Goal: Task Accomplishment & Management: Complete application form

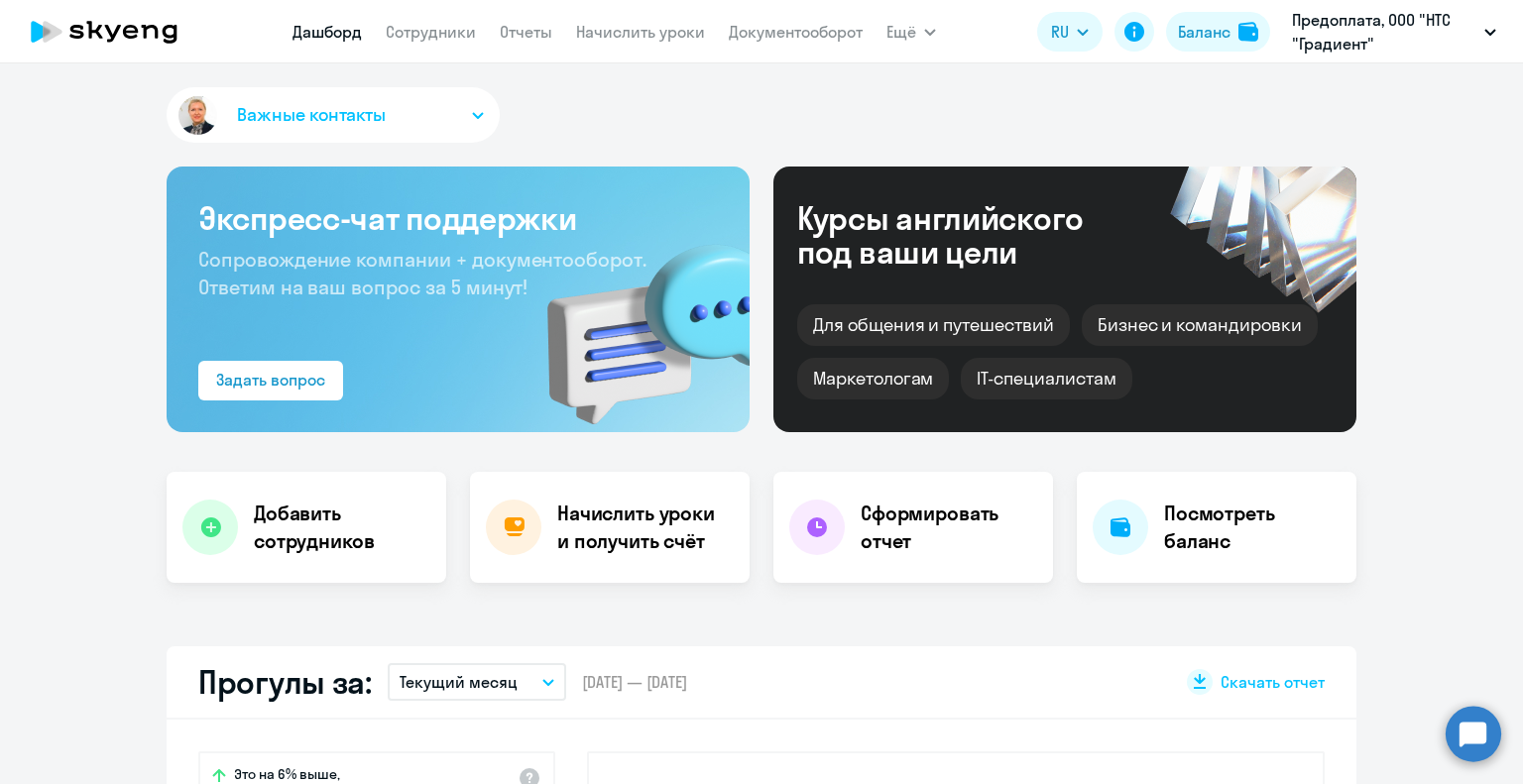
select select "30"
click at [421, 40] on link "Сотрудники" at bounding box center [431, 32] width 90 height 20
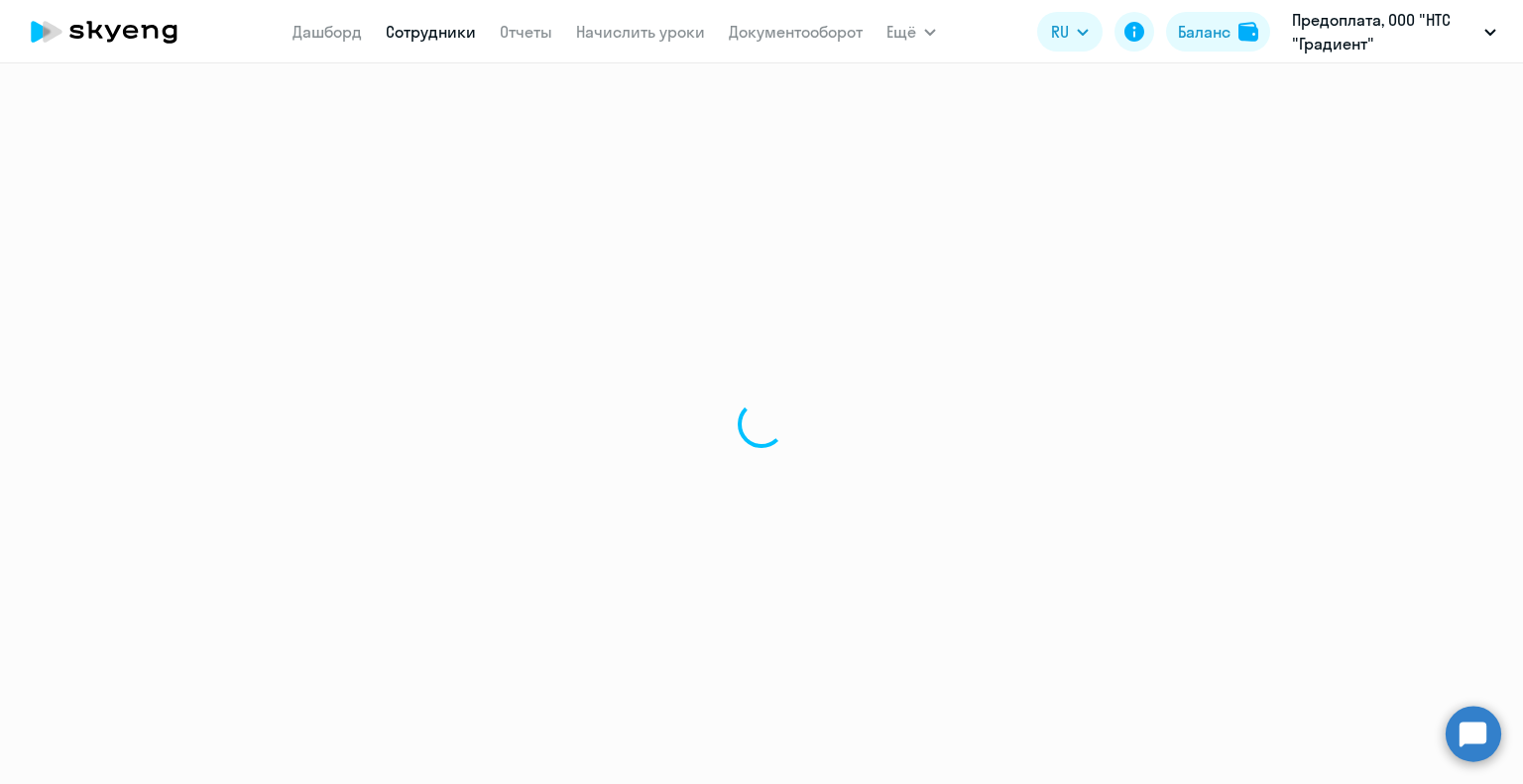
select select "30"
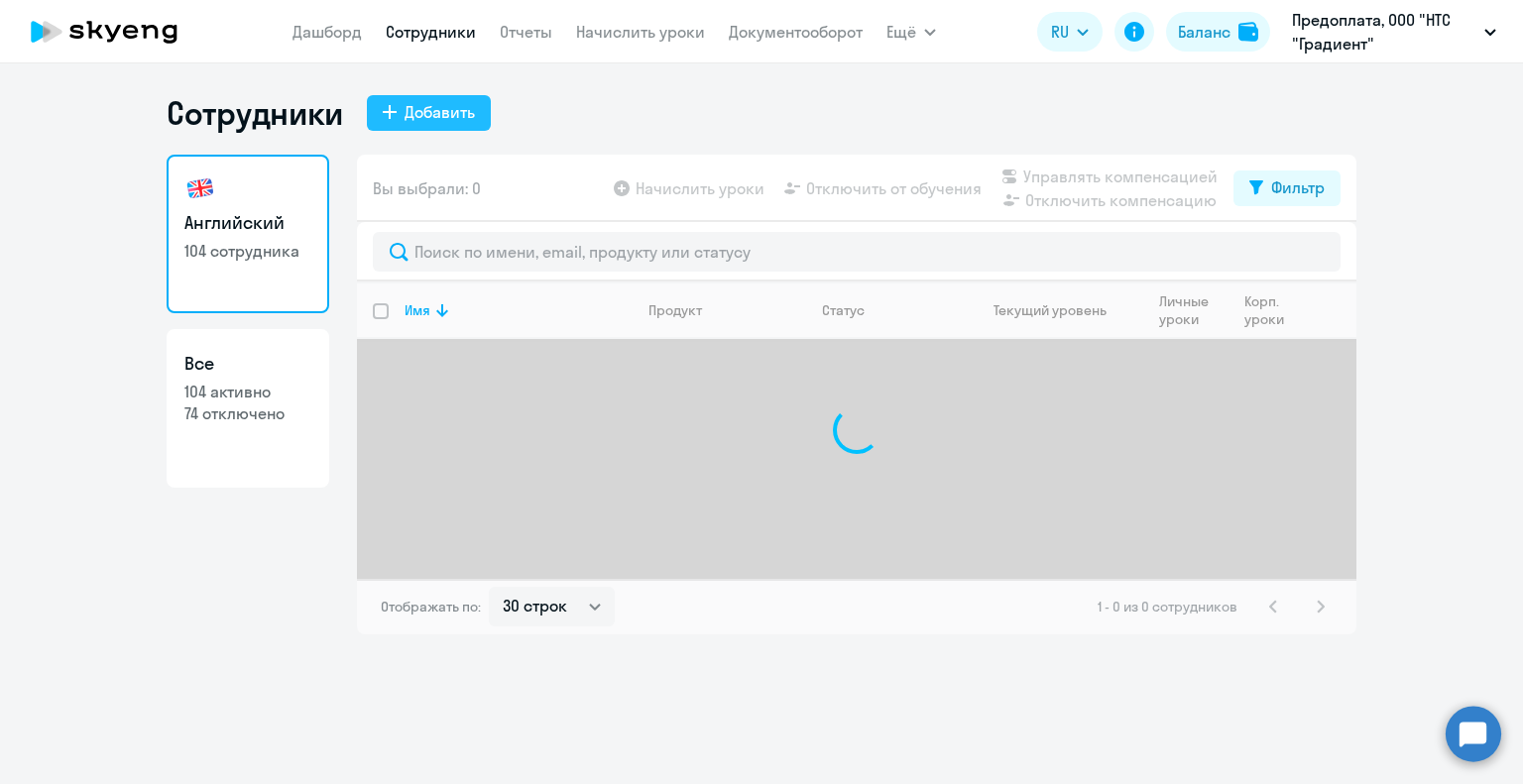
click at [421, 128] on button "Добавить" at bounding box center [429, 113] width 124 height 36
select select "english_adult_not_native_speaker"
select select "3"
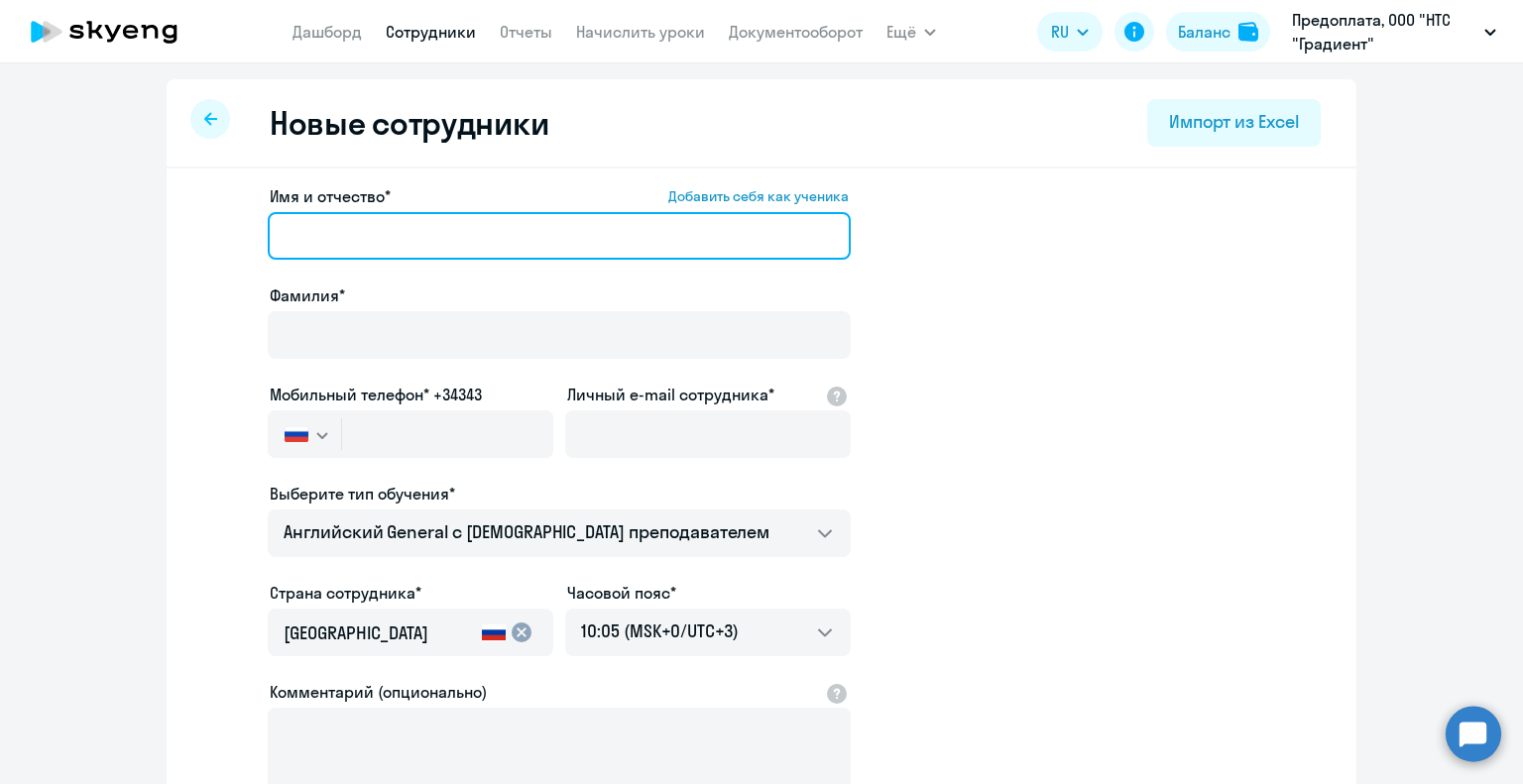
click at [702, 244] on input "Имя и отчество* Добавить себя как ученика" at bounding box center [559, 236] width 583 height 48
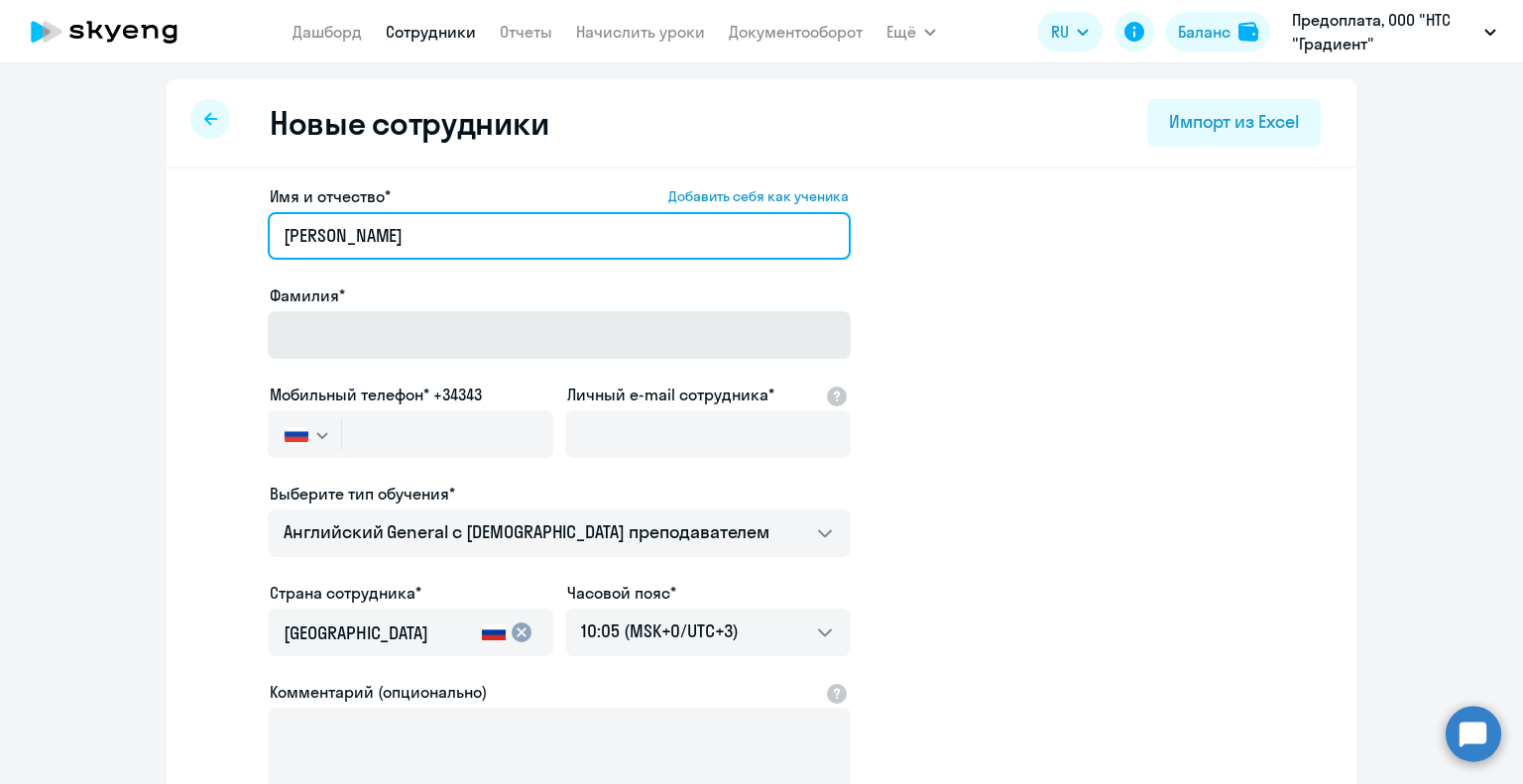
type input "[PERSON_NAME]"
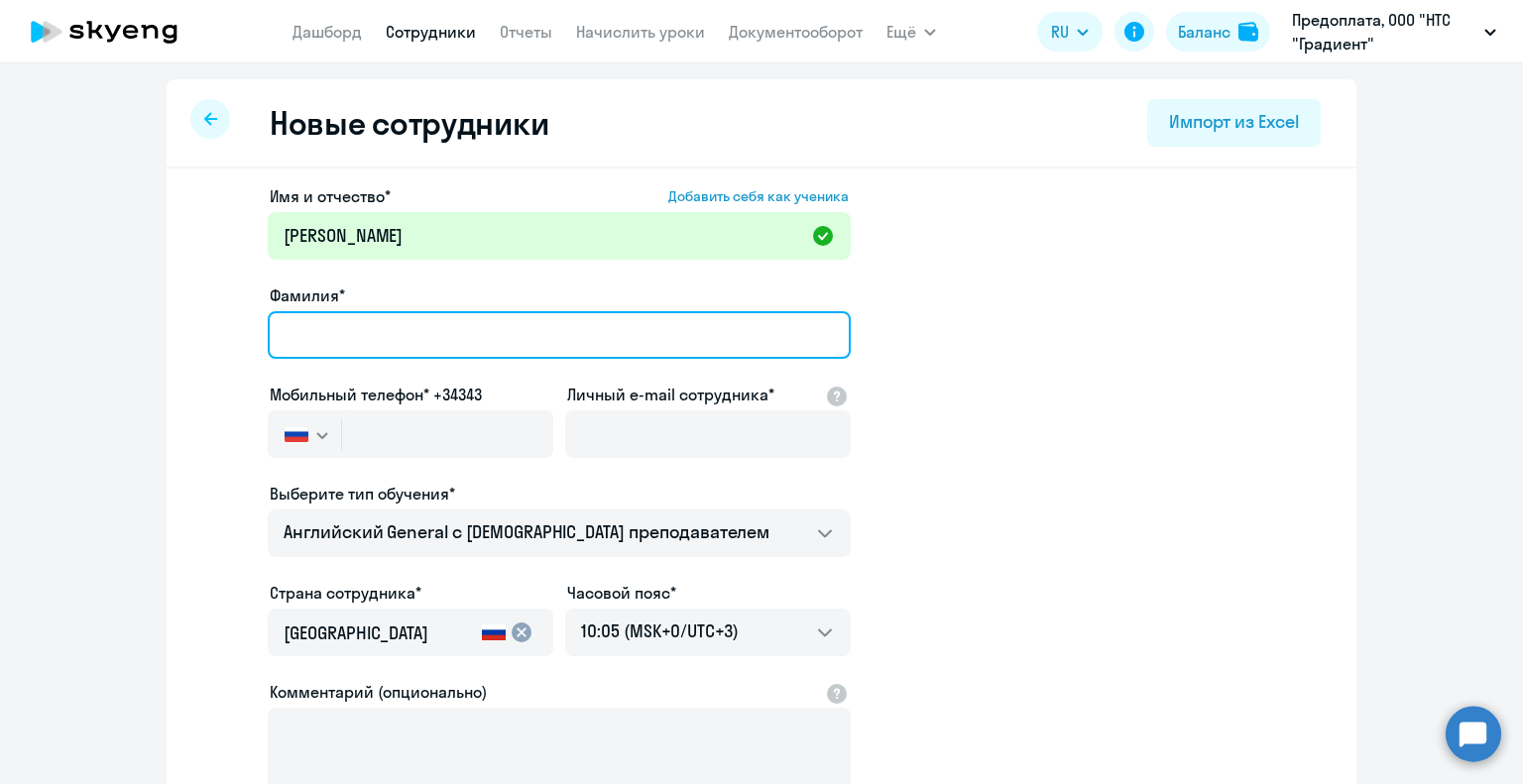
click at [714, 326] on input "Фамилия*" at bounding box center [559, 335] width 583 height 48
type input "[PERSON_NAME]"
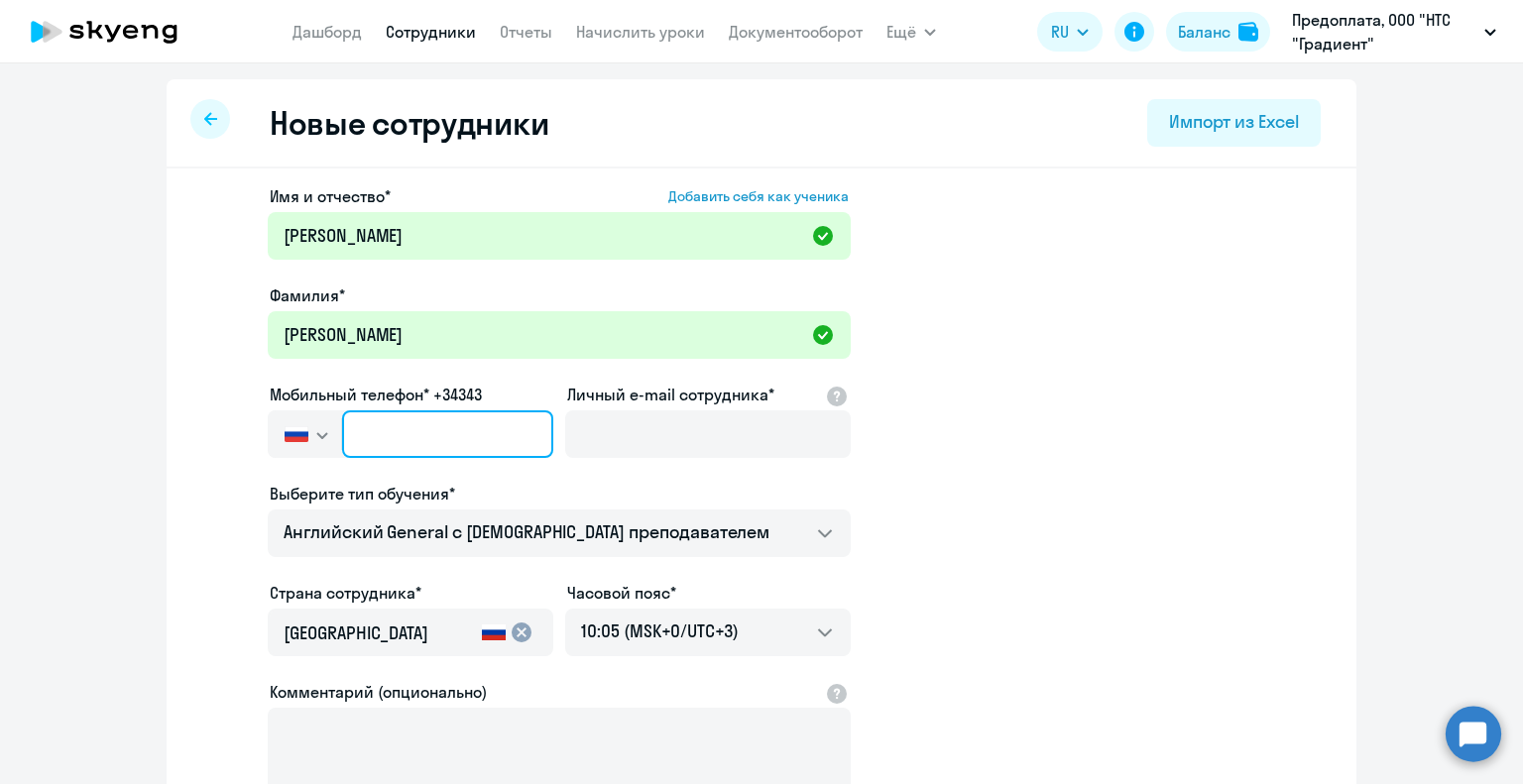
click at [495, 428] on input "text" at bounding box center [448, 435] width 211 height 48
paste input "[PHONE_NUMBER]"
type input "[PHONE_NUMBER]"
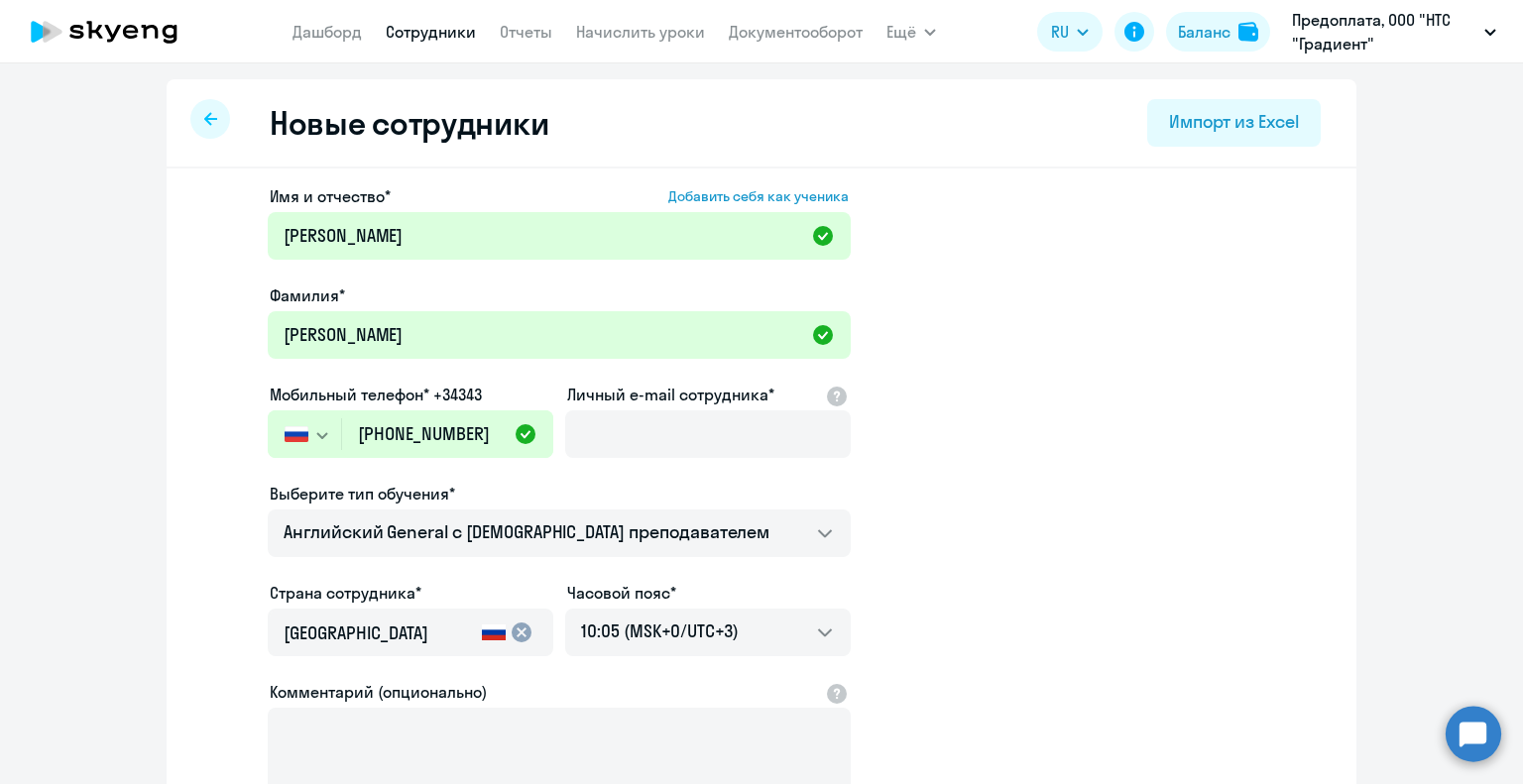
click at [1230, 370] on app-new-student-form "Имя и отчество* Добавить себя как ученика [PERSON_NAME]* [PERSON_NAME] Мобильны…" at bounding box center [762, 538] width 1127 height 707
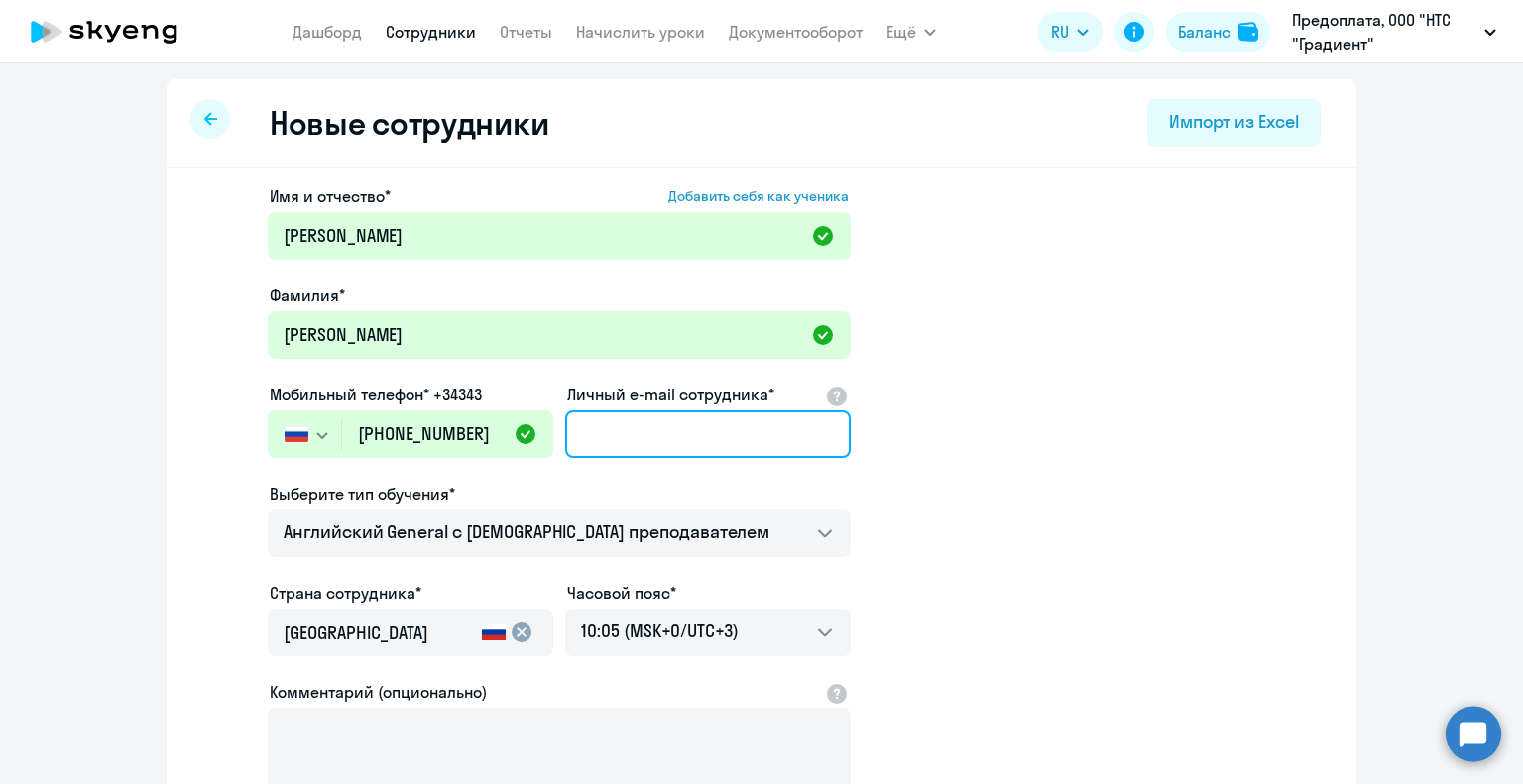
click at [607, 445] on input "Личный e-mail сотрудника*" at bounding box center [708, 435] width 286 height 48
paste input "[EMAIL_ADDRESS][DOMAIN_NAME]"
type input "[EMAIL_ADDRESS][DOMAIN_NAME]"
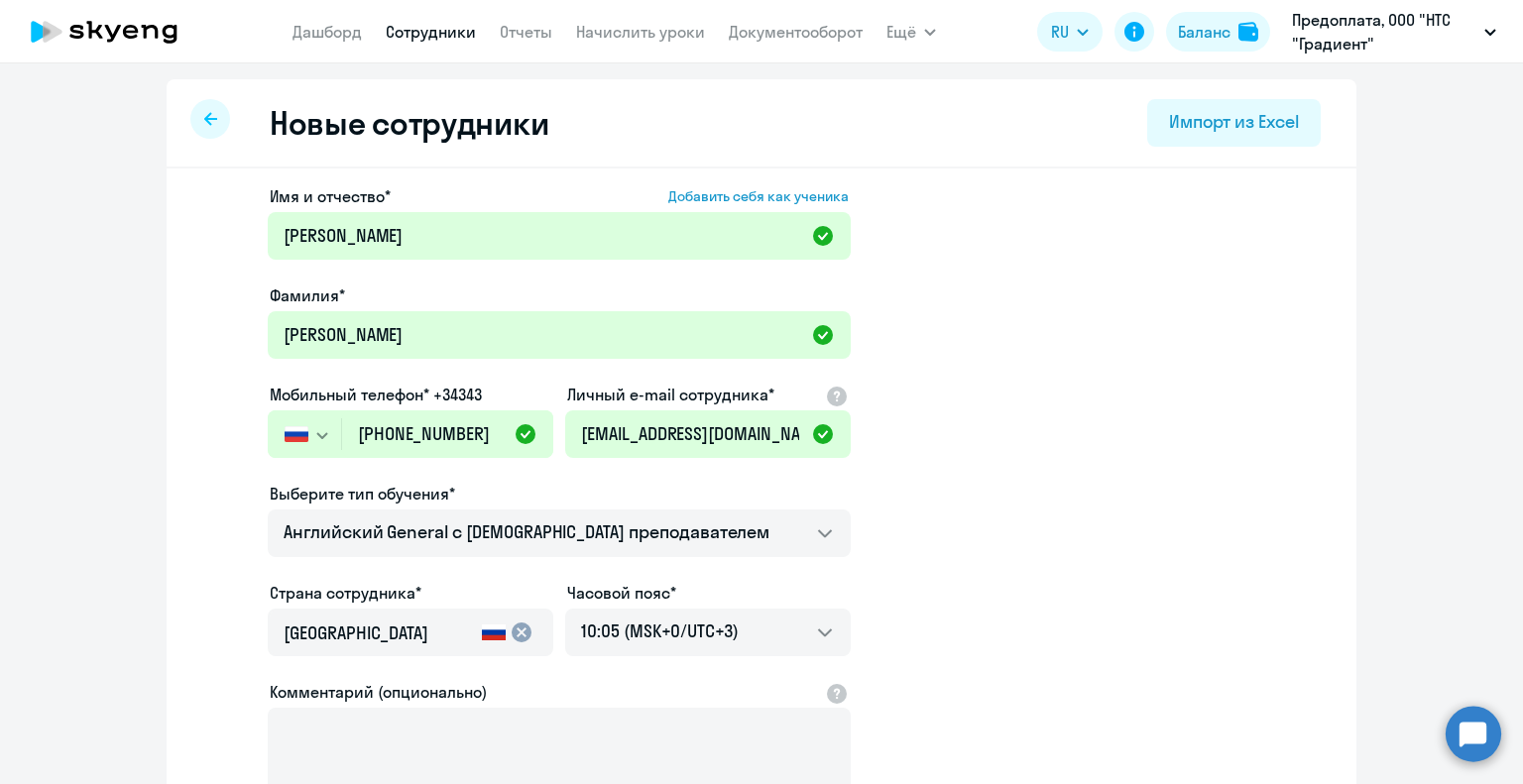
click at [1022, 353] on app-new-student-form "Имя и отчество* Добавить себя как ученика [PERSON_NAME]* [PERSON_NAME] Мобильны…" at bounding box center [762, 538] width 1127 height 707
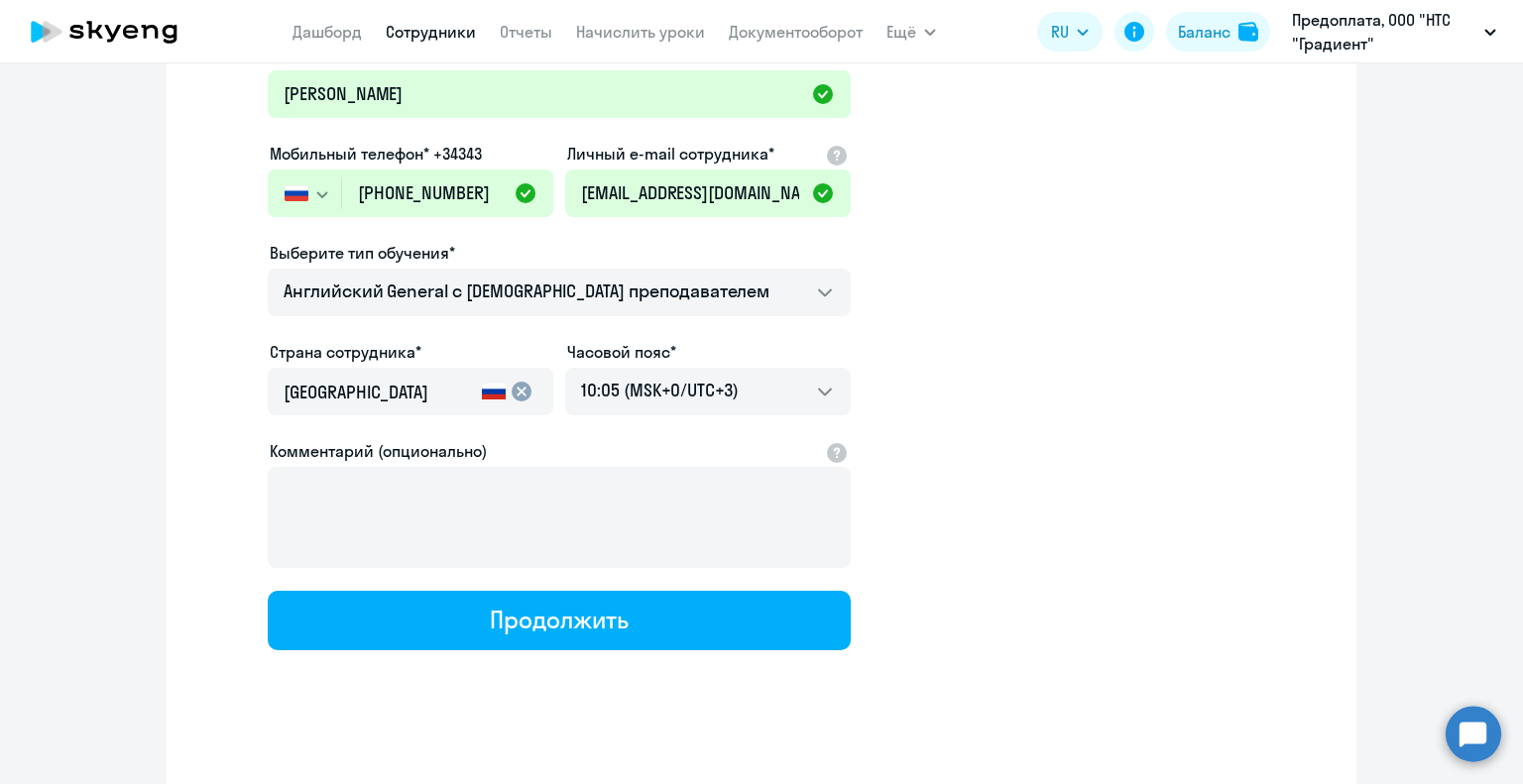
scroll to position [242, 0]
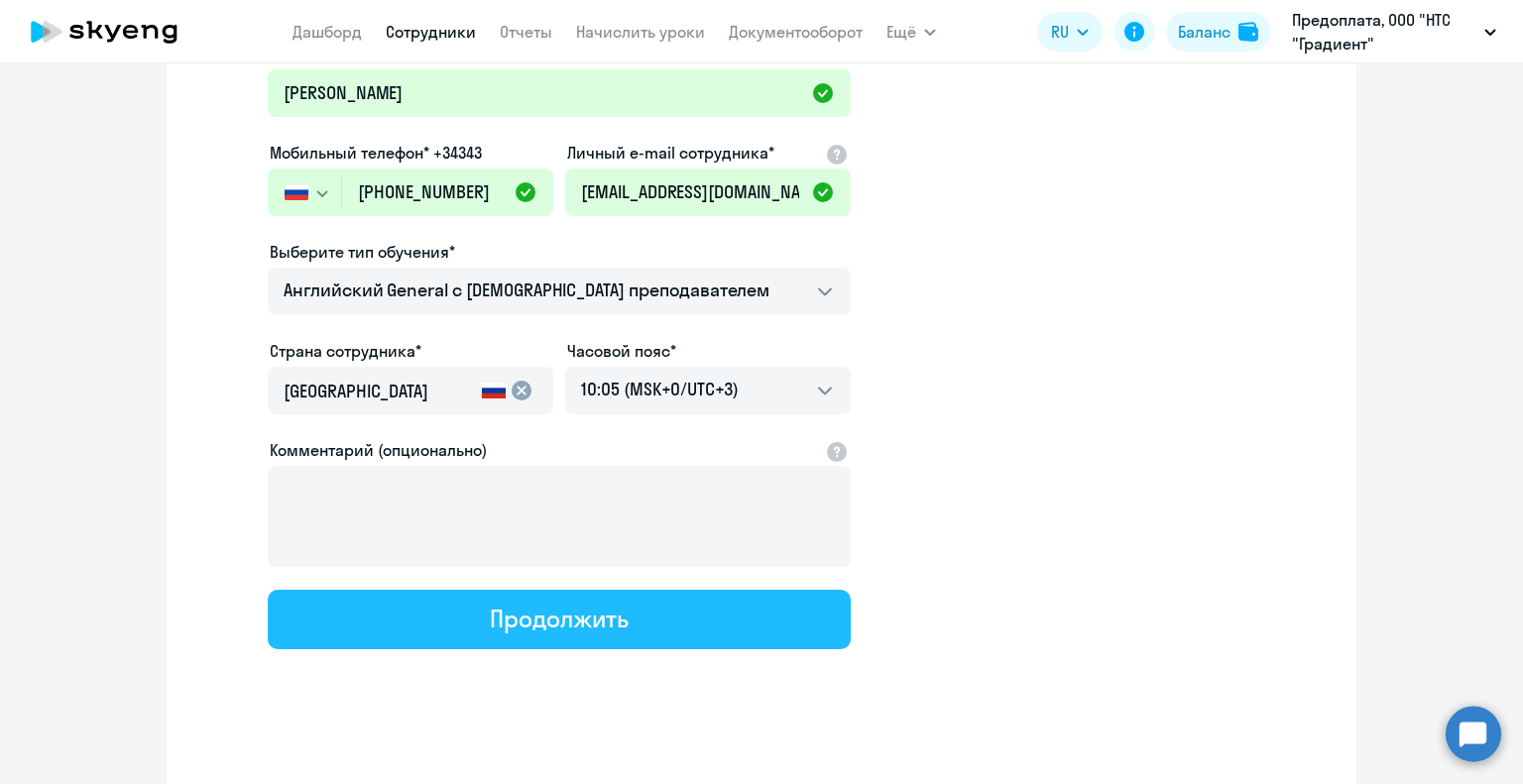
click at [556, 602] on div "Продолжить" at bounding box center [558, 618] width 138 height 32
select select "english_adult_not_native_speaker"
select select "3"
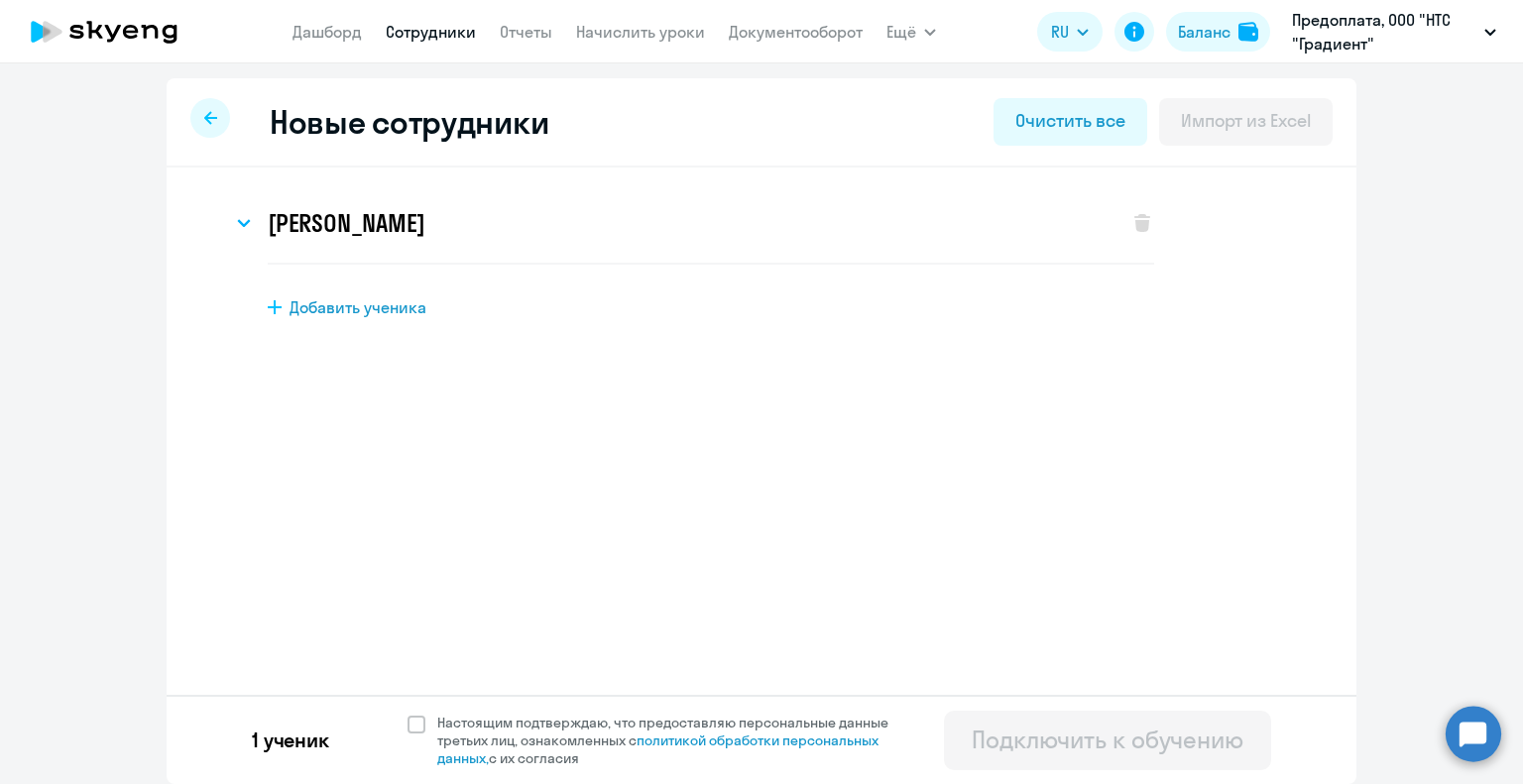
scroll to position [0, 0]
click at [409, 720] on span at bounding box center [417, 725] width 18 height 18
click at [408, 715] on input "Настоящим подтверждаю, что предоставляю персональные данные третьих лиц, ознако…" at bounding box center [407, 714] width 1 height 1
checkbox input "true"
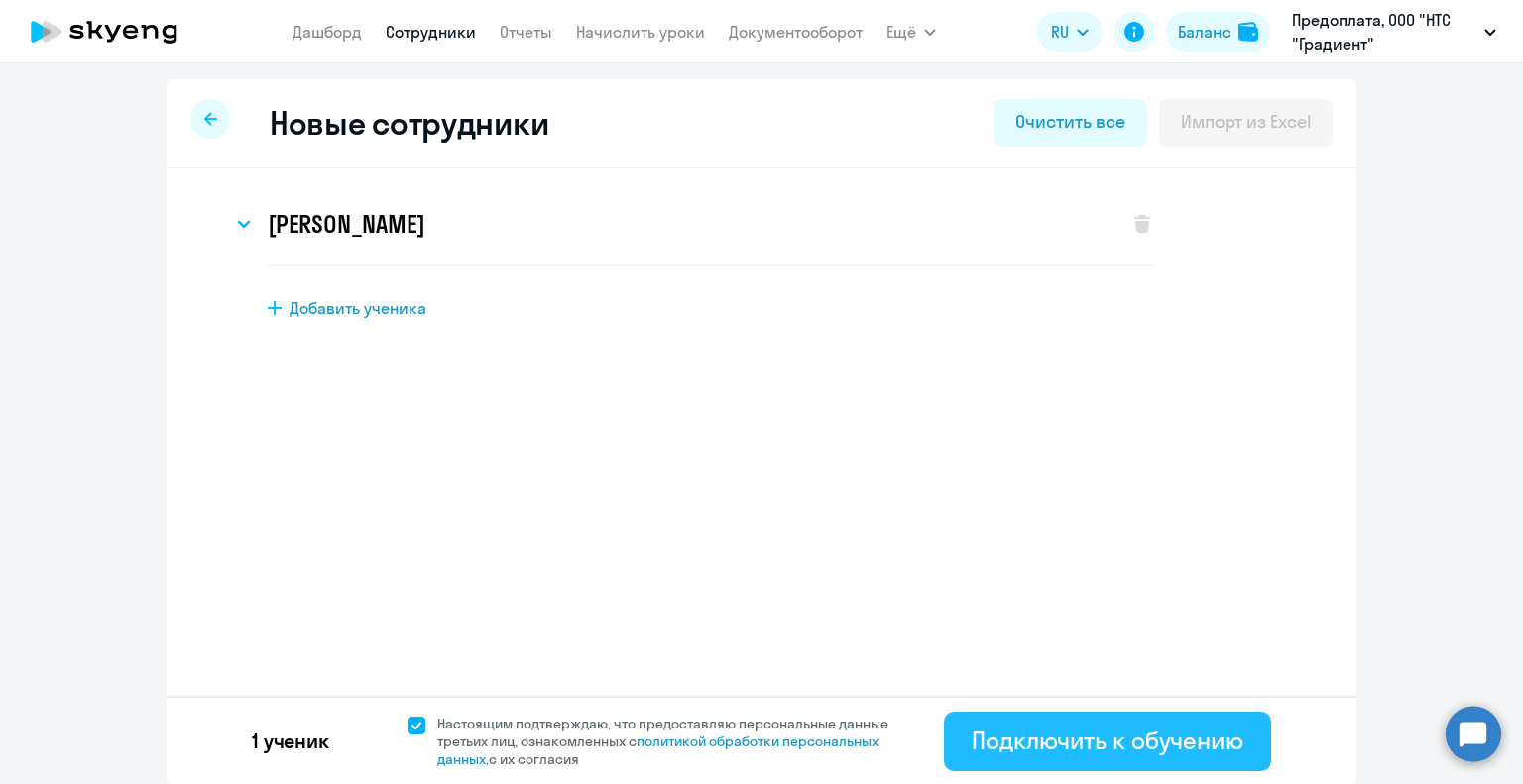
click at [1002, 734] on div "Подключить к обучению" at bounding box center [1108, 740] width 272 height 32
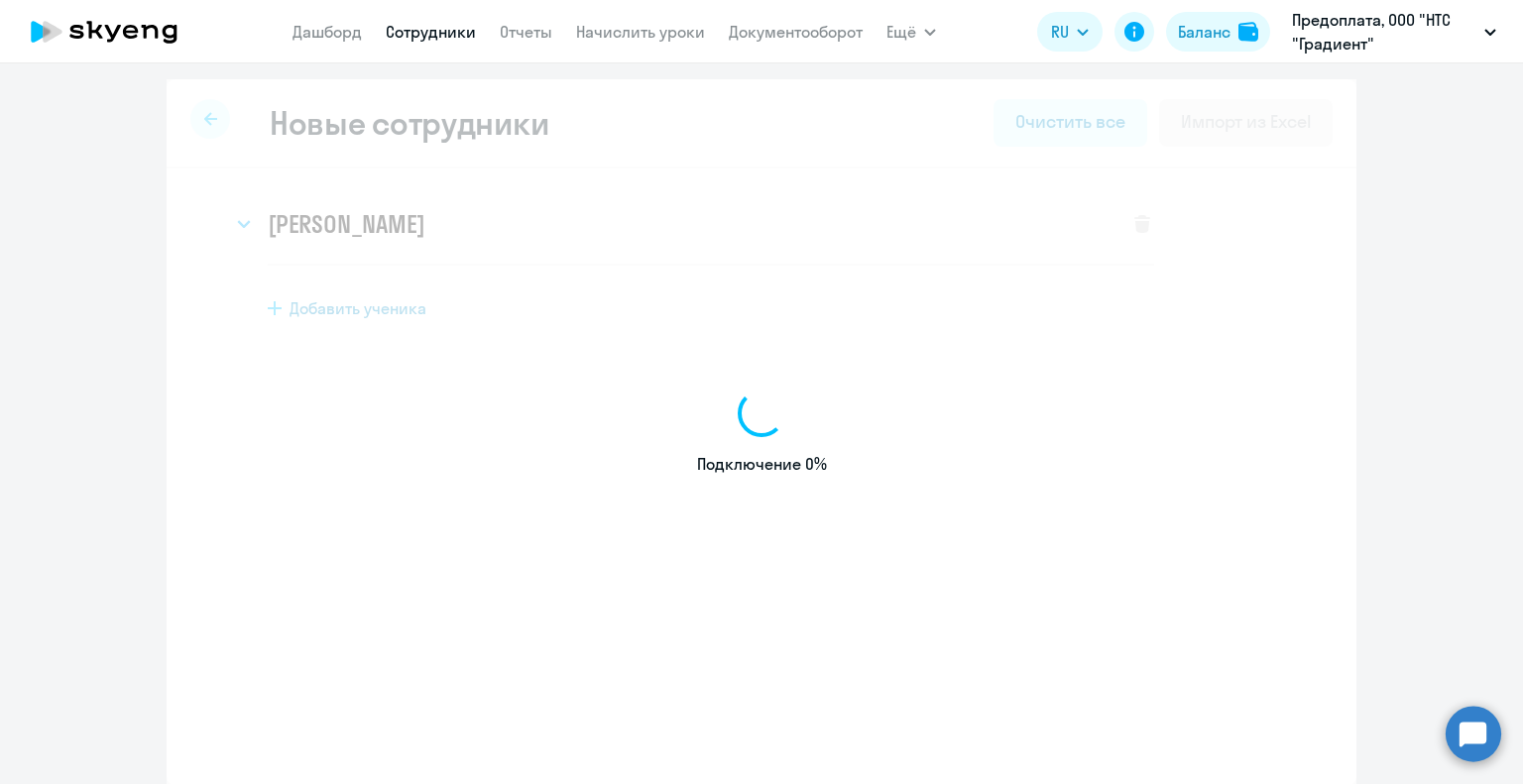
select select "english_adult_not_native_speaker"
select select "3"
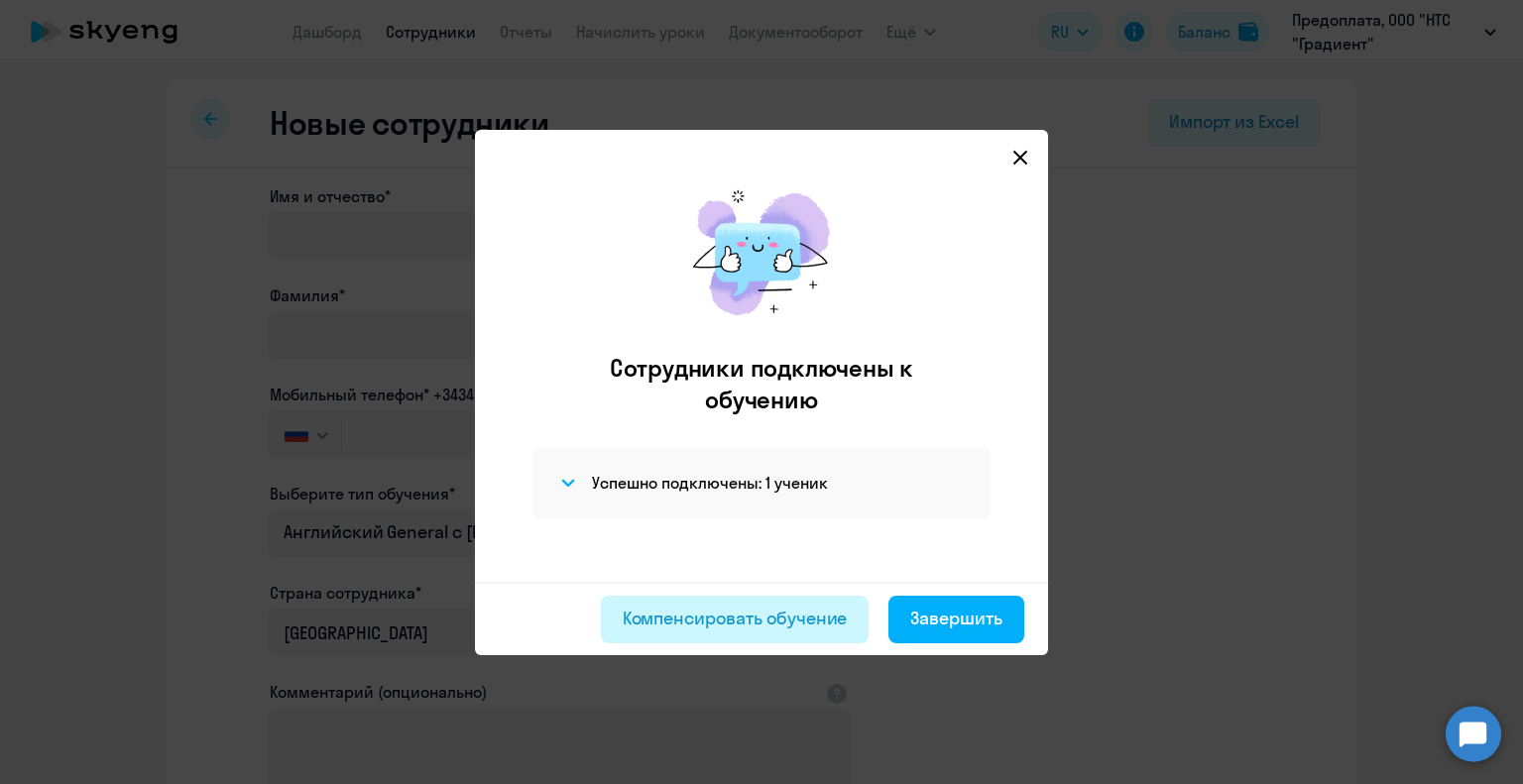
click at [797, 607] on div "Компенсировать обучение" at bounding box center [735, 618] width 225 height 26
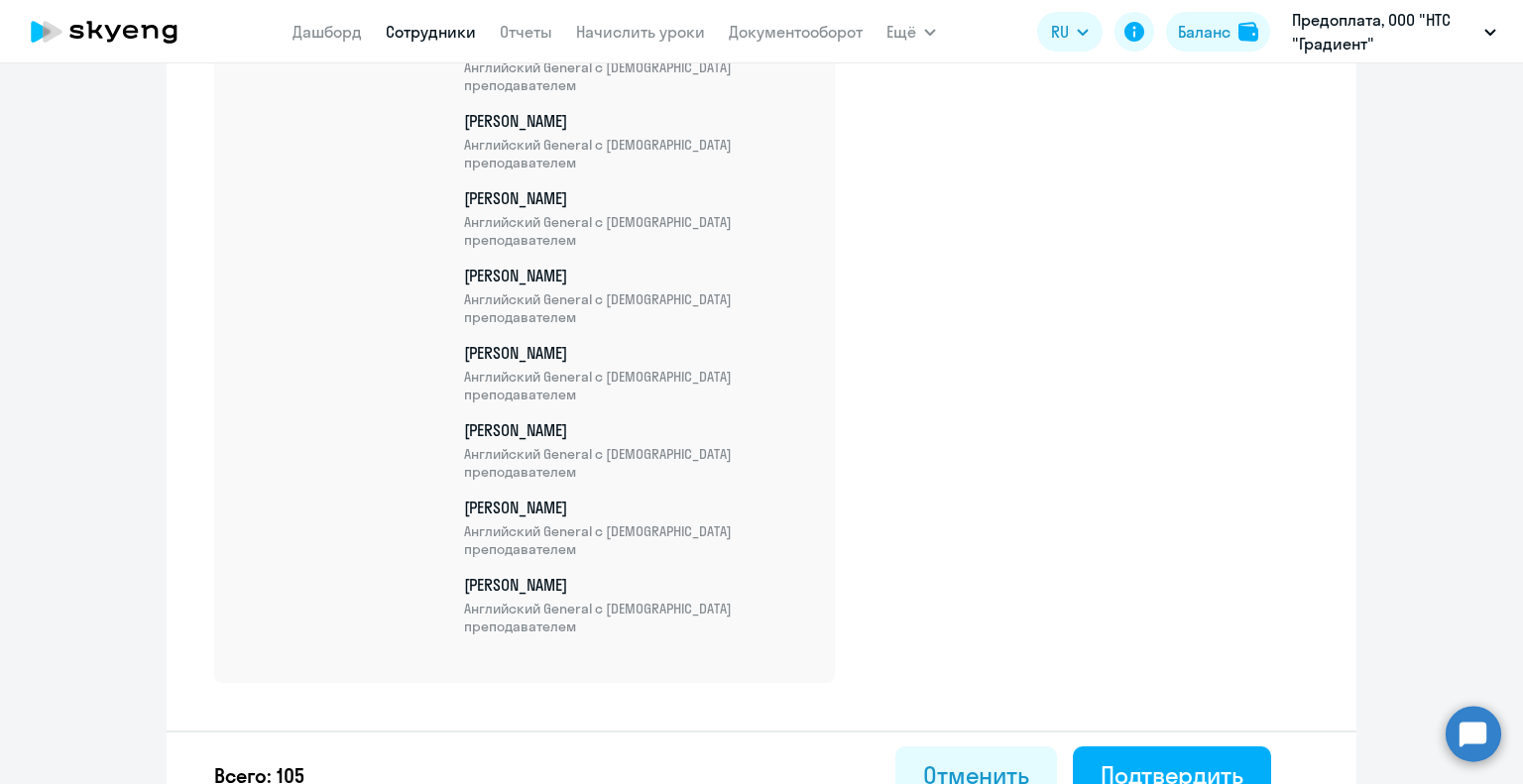
scroll to position [8025, 0]
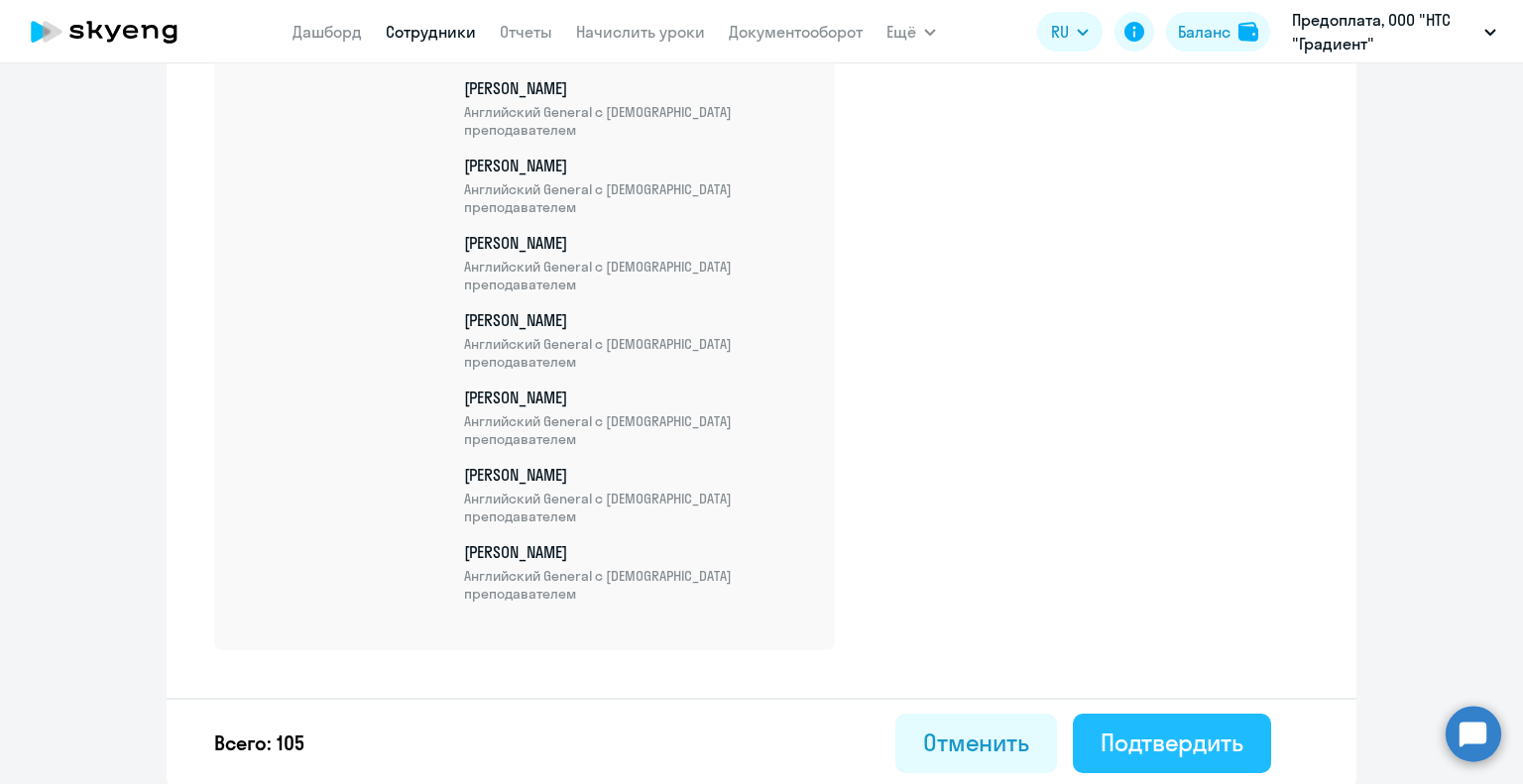
click at [1113, 759] on button "Подтвердить" at bounding box center [1173, 743] width 199 height 60
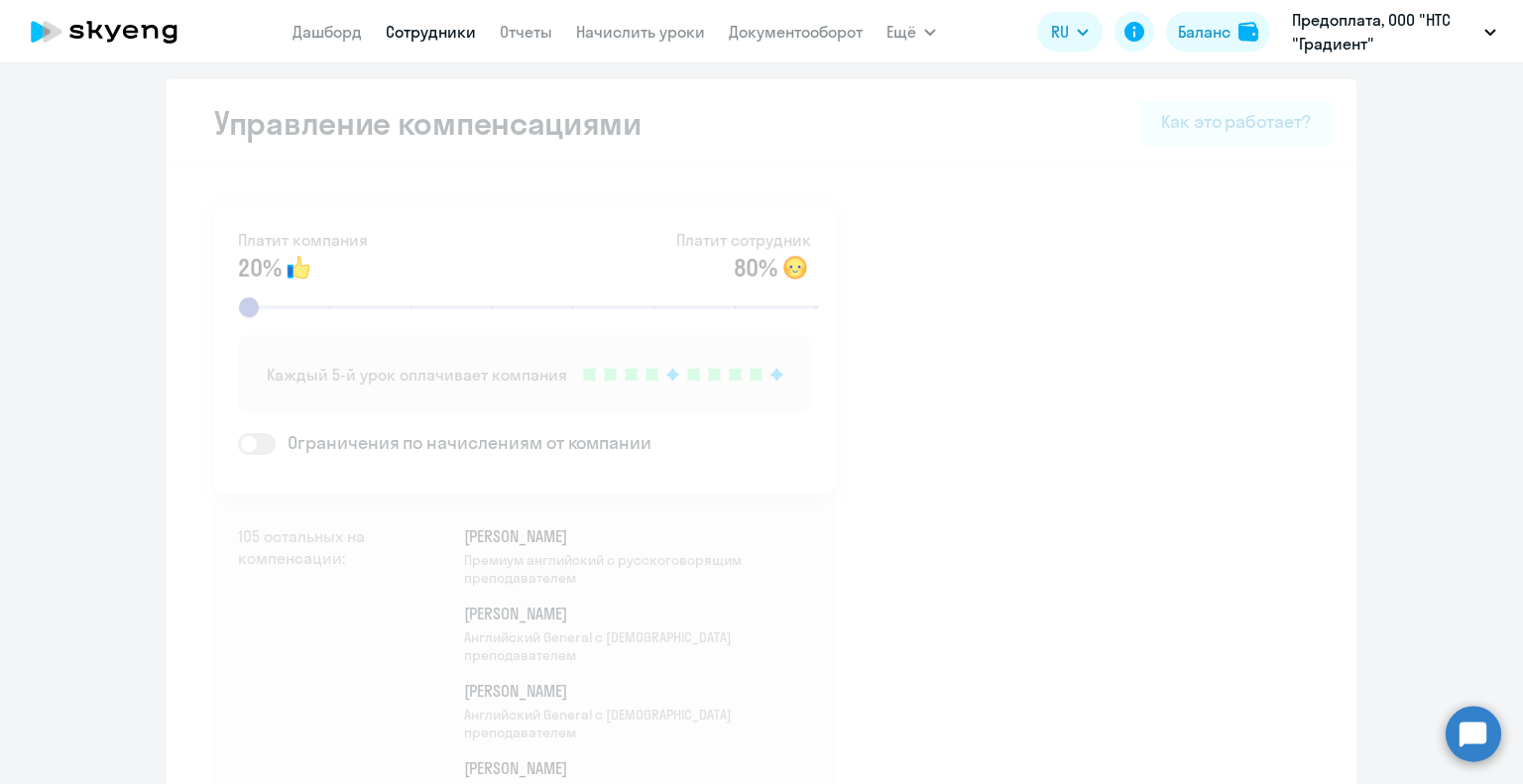
select select "30"
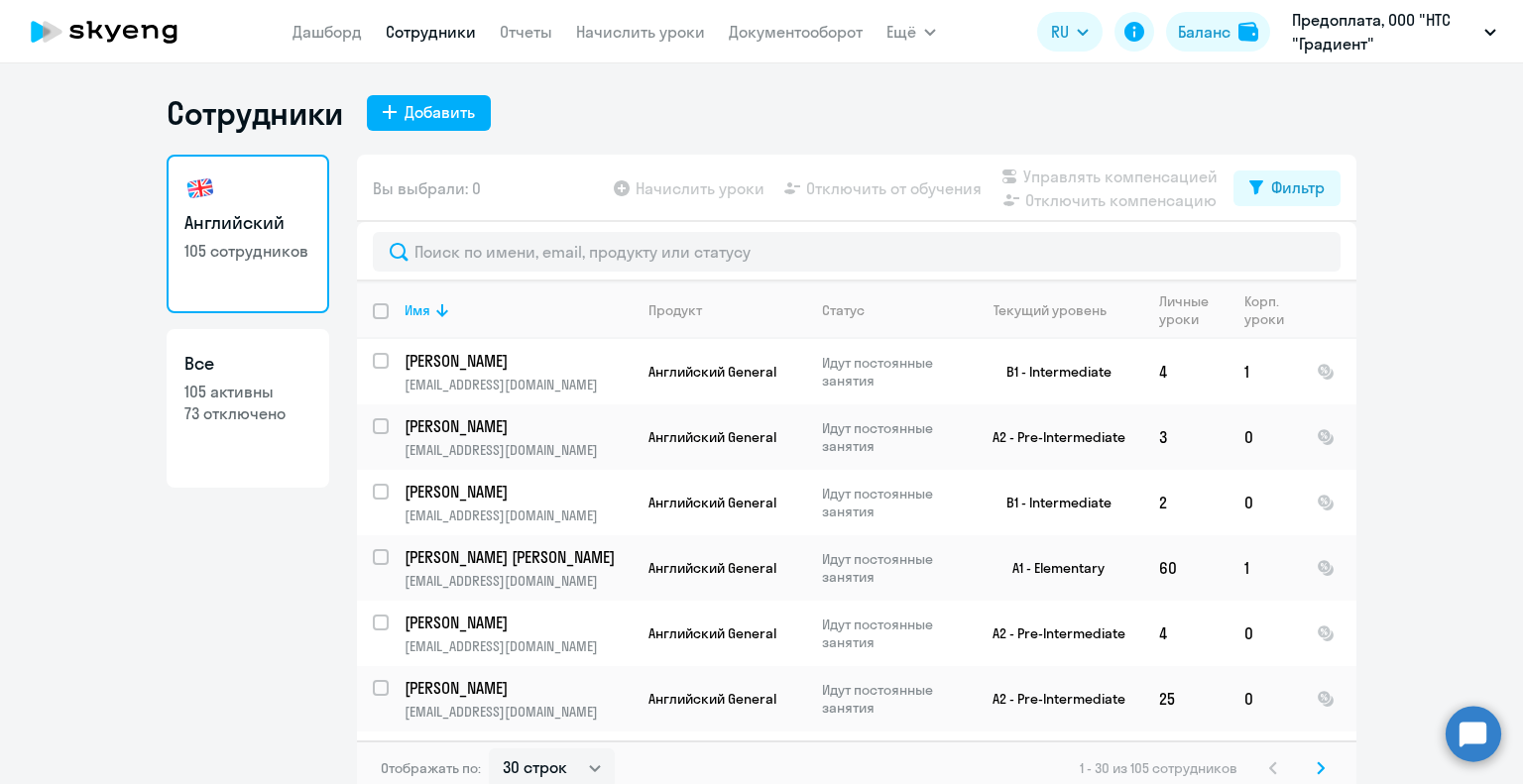
scroll to position [12, 0]
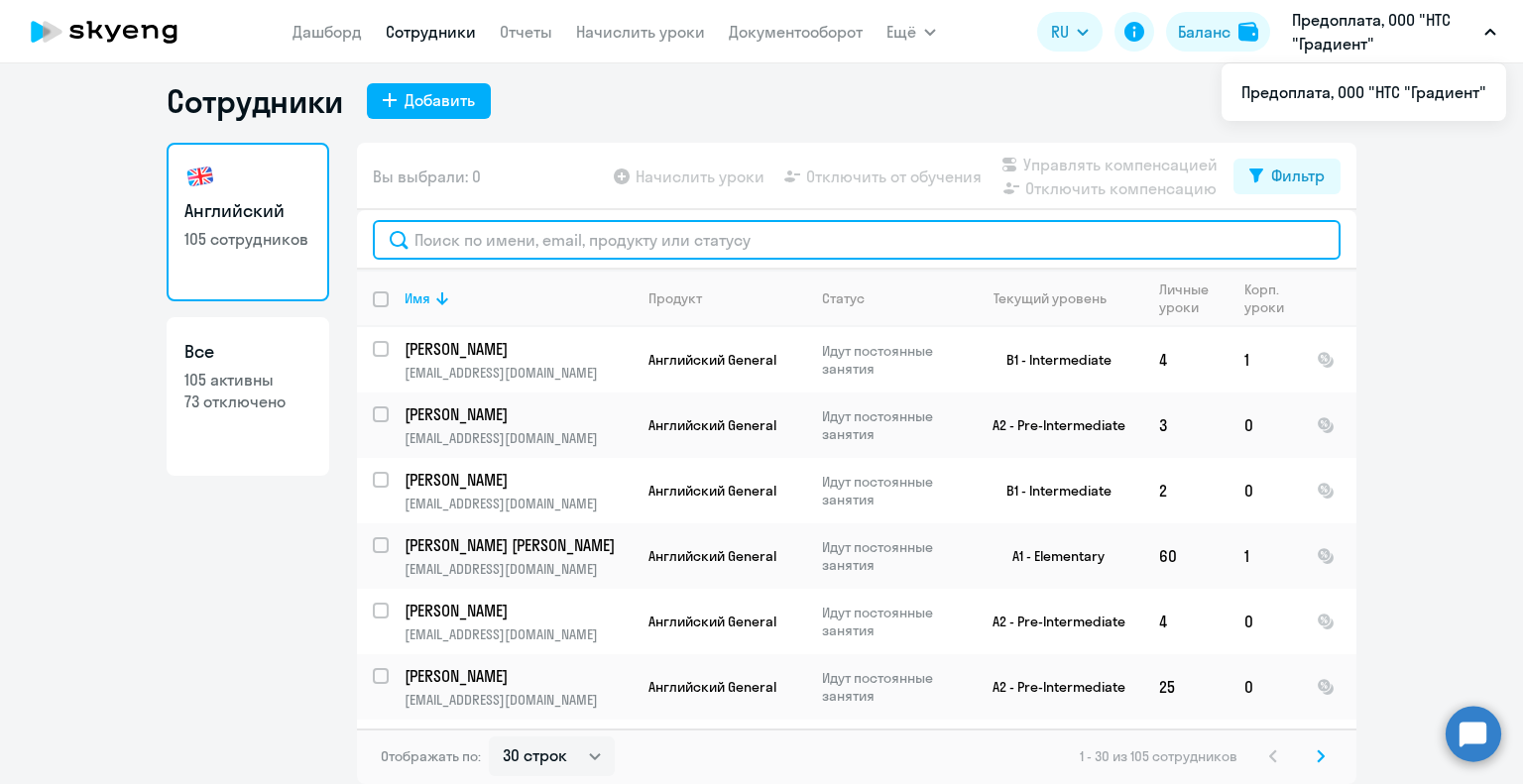
click at [757, 232] on input "text" at bounding box center [857, 240] width 968 height 40
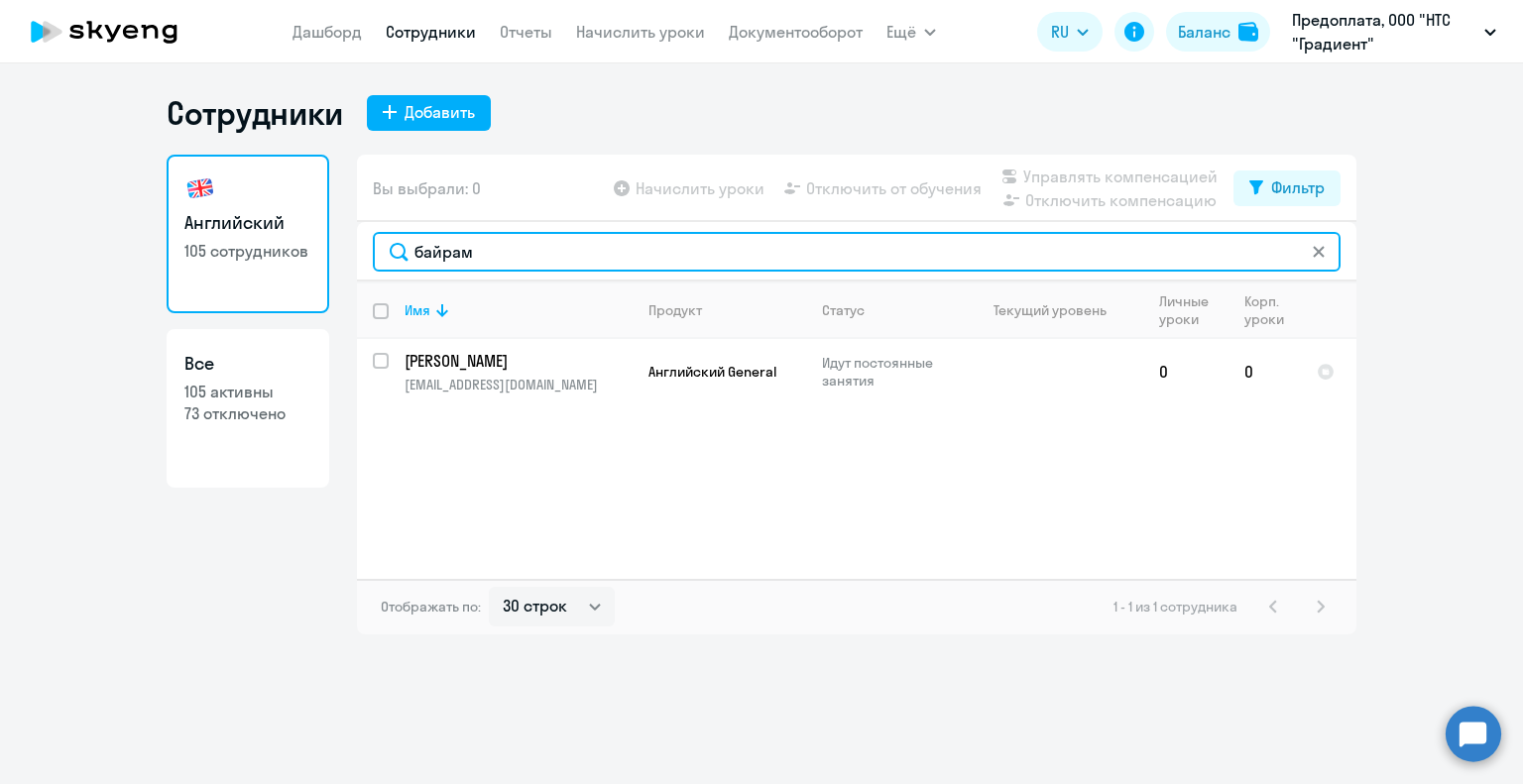
scroll to position [0, 0]
type input "байрам"
